Goal: Navigation & Orientation: Find specific page/section

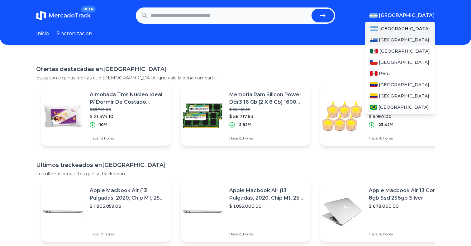
click at [395, 41] on span "[GEOGRAPHIC_DATA]" at bounding box center [404, 40] width 50 height 6
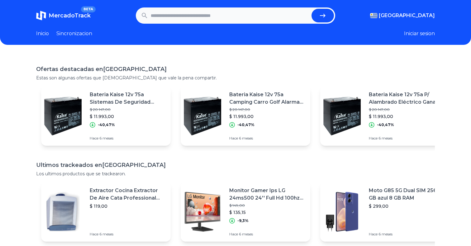
click at [84, 35] on link "Sincronizacion" at bounding box center [74, 33] width 36 height 7
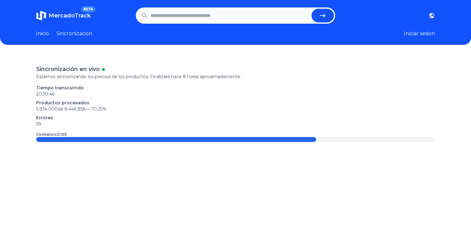
click at [88, 12] on span "BETA" at bounding box center [88, 9] width 15 height 6
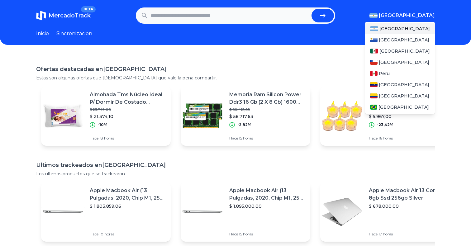
click at [410, 15] on span "[GEOGRAPHIC_DATA]" at bounding box center [407, 15] width 56 height 7
click at [399, 42] on div "[GEOGRAPHIC_DATA]" at bounding box center [400, 39] width 70 height 11
